Goal: Book appointment/travel/reservation

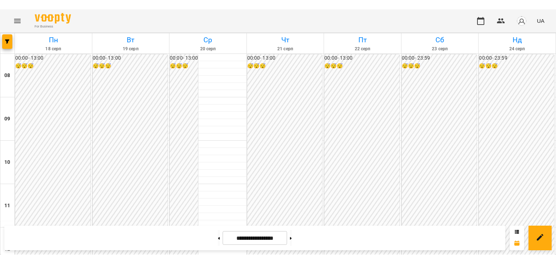
scroll to position [253, 0]
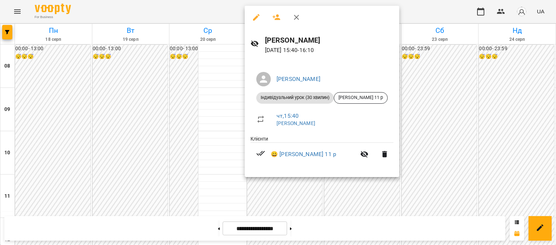
click at [360, 207] on div at bounding box center [278, 122] width 556 height 245
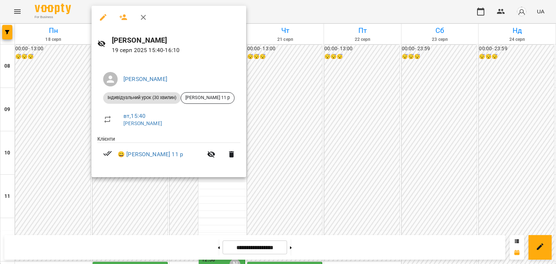
click at [352, 147] on div at bounding box center [278, 132] width 556 height 264
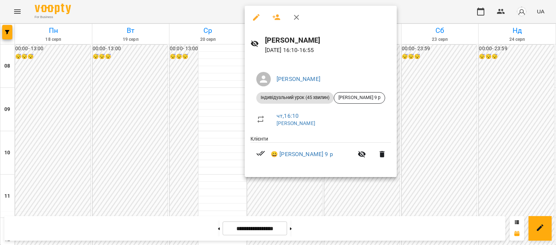
click at [376, 200] on div at bounding box center [278, 122] width 556 height 245
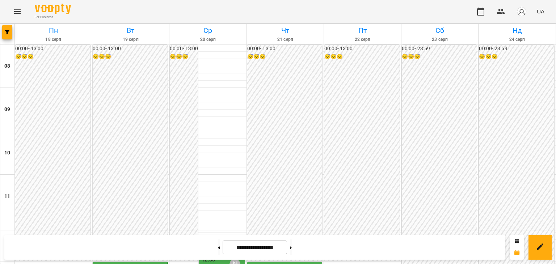
scroll to position [181, 0]
click at [292, 245] on icon at bounding box center [291, 247] width 2 height 3
type input "**********"
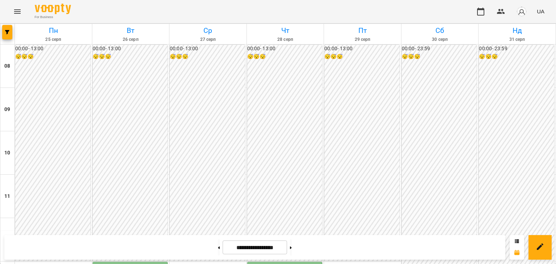
scroll to position [253, 0]
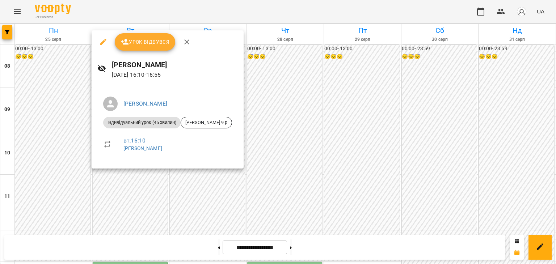
click at [199, 176] on div at bounding box center [278, 132] width 556 height 264
